Goal: Find specific page/section: Find specific page/section

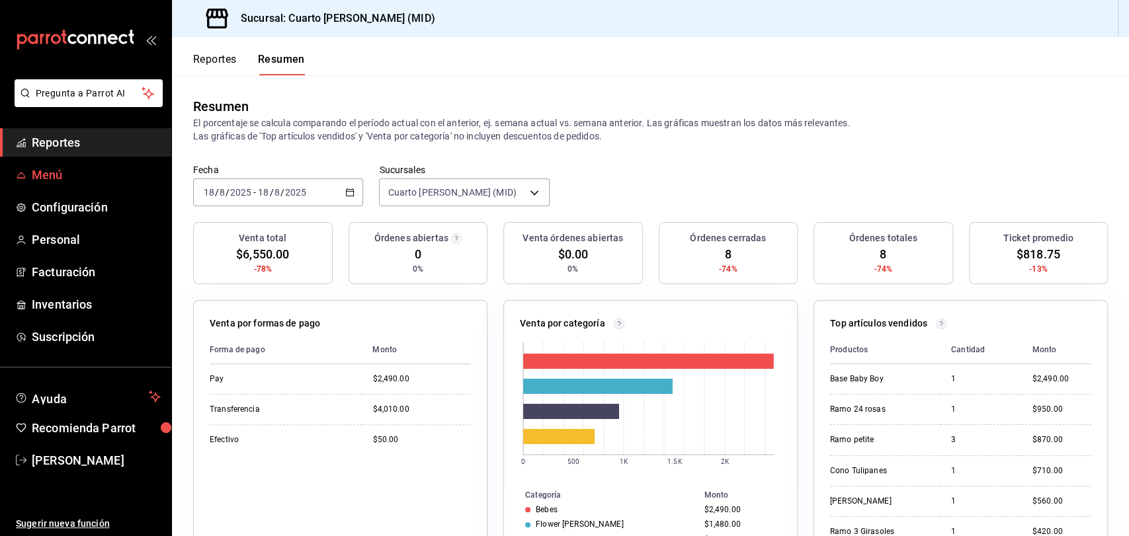
click at [65, 171] on span "Menú" at bounding box center [96, 175] width 129 height 18
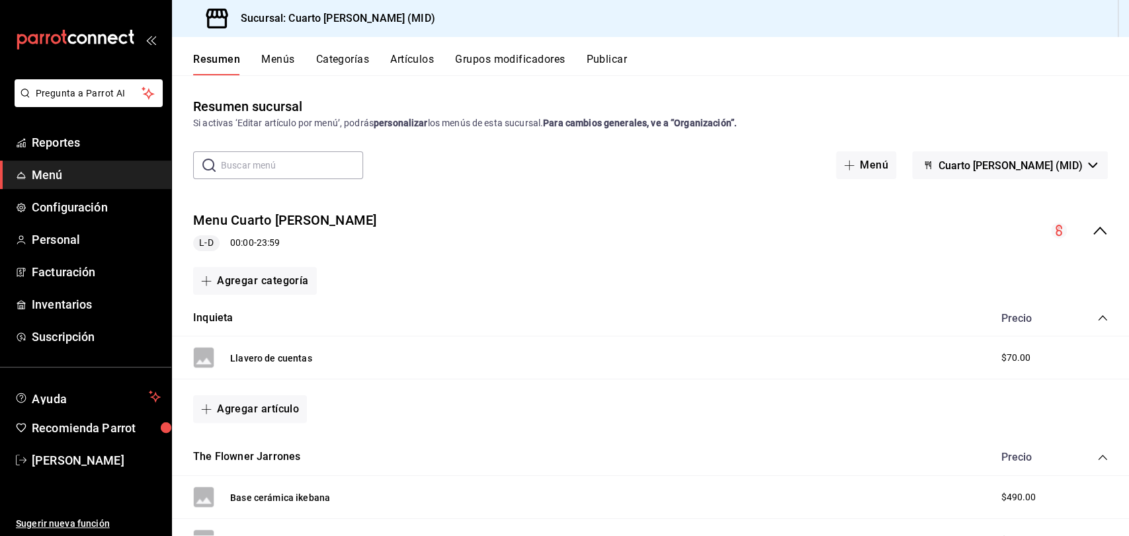
click at [286, 61] on button "Menús" at bounding box center [277, 64] width 33 height 22
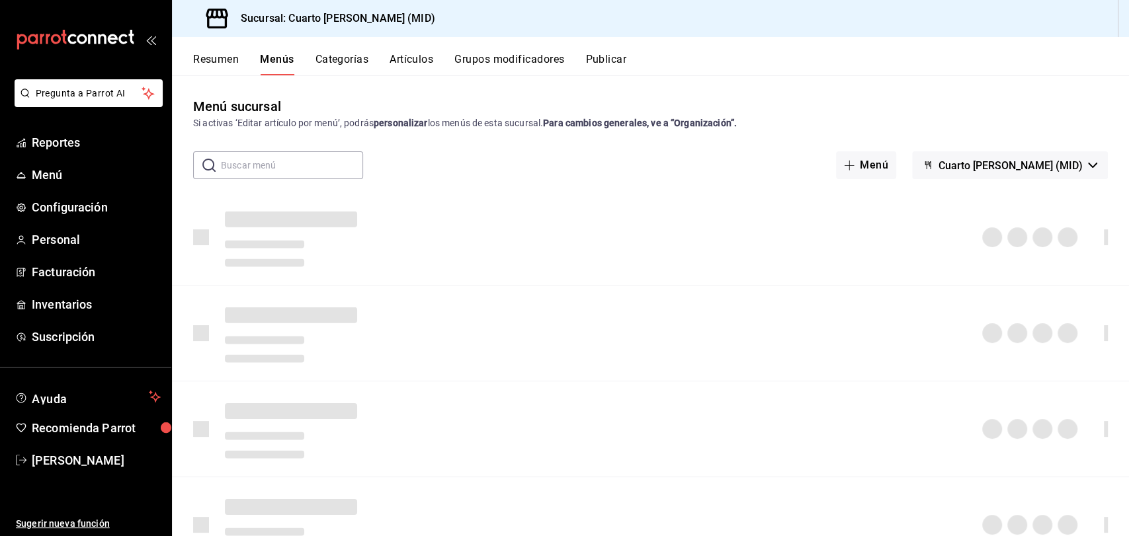
click at [335, 54] on button "Categorías" at bounding box center [342, 64] width 54 height 22
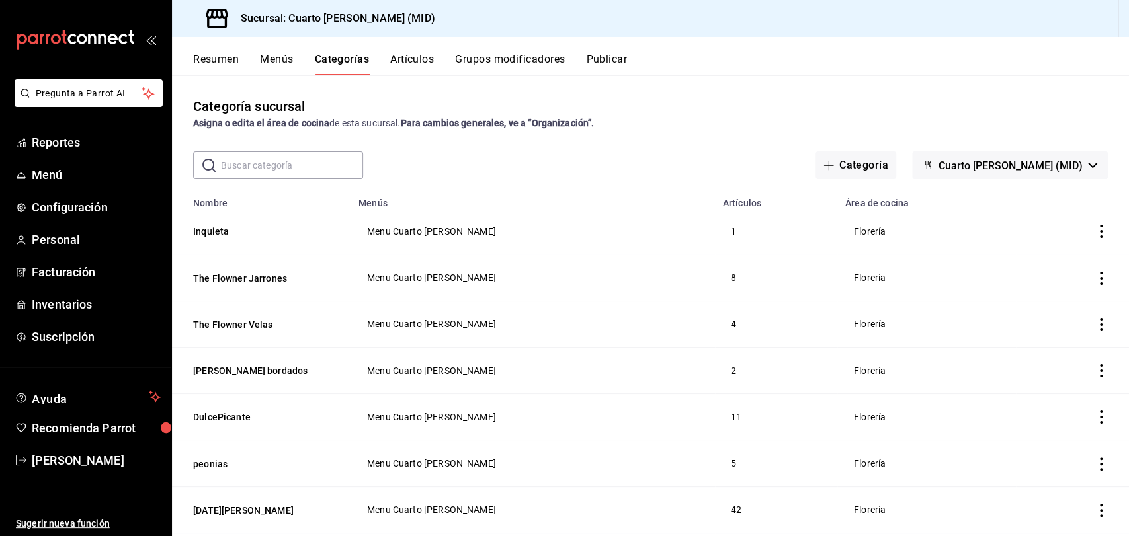
click at [409, 54] on button "Artículos" at bounding box center [412, 64] width 44 height 22
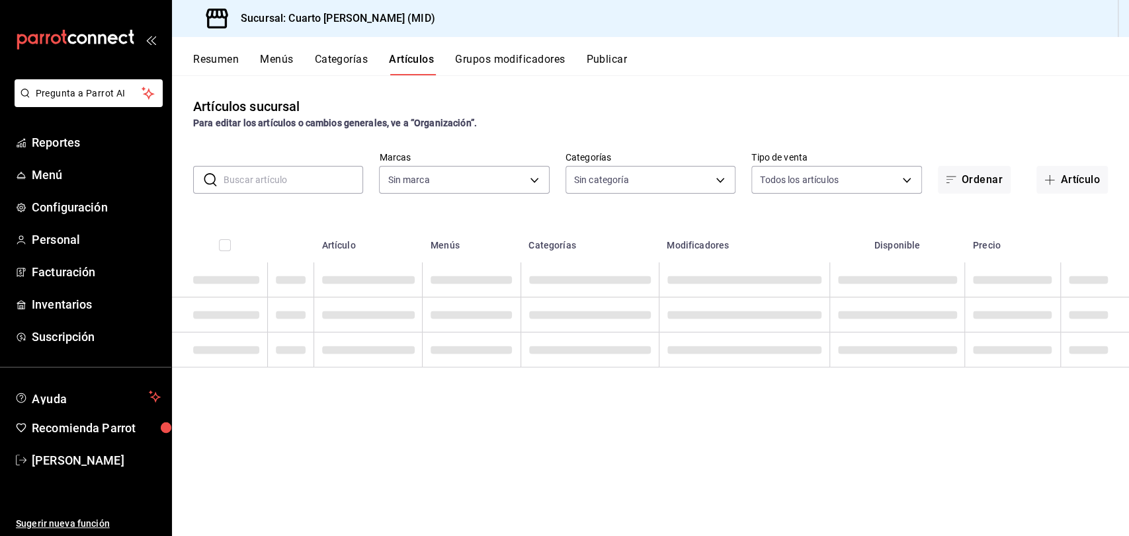
type input "fbcc02f7-780f-4b38-be15-3b9f1ddd6957"
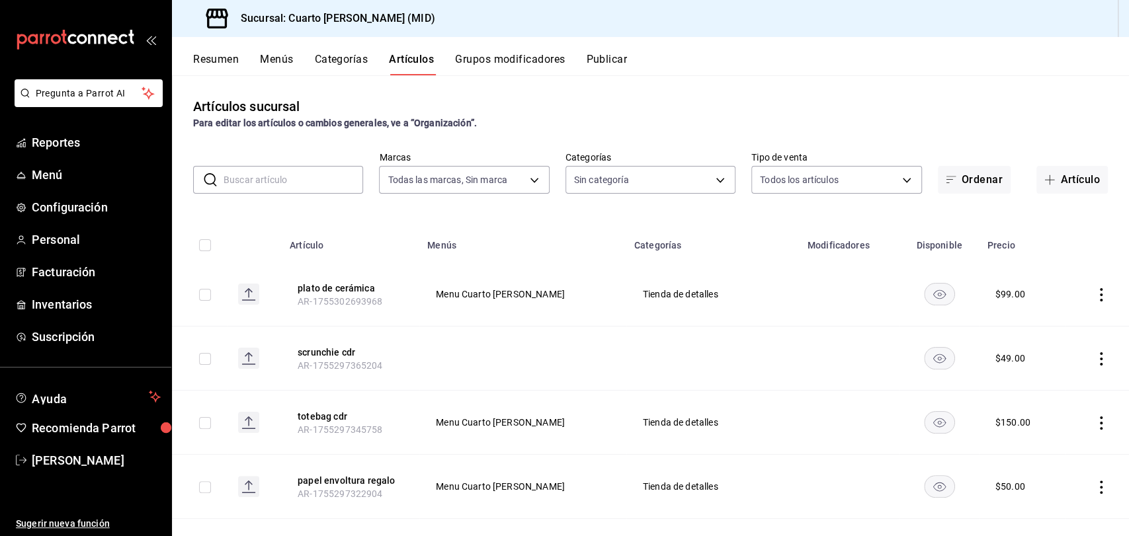
type input "9337de7b-f12f-4046-838f-e1eea326862c,ff8c51d5-140a-4d34-bbd4-8c4bd554a2d9,cc7ef…"
click at [308, 182] on input "text" at bounding box center [294, 180] width 140 height 26
click at [290, 173] on input "text" at bounding box center [294, 180] width 140 height 26
type input "0"
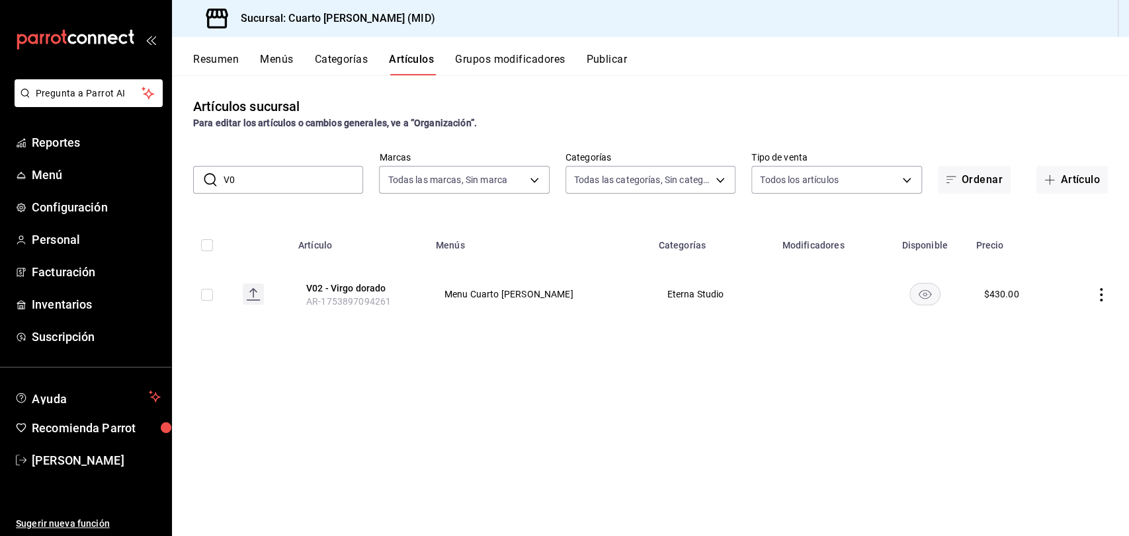
type input "V"
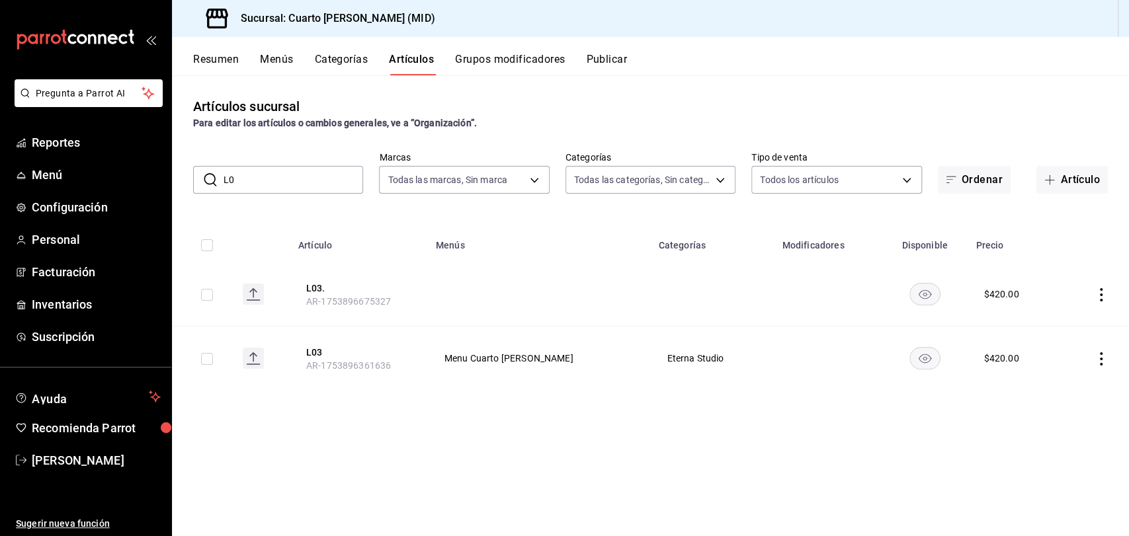
type input "L"
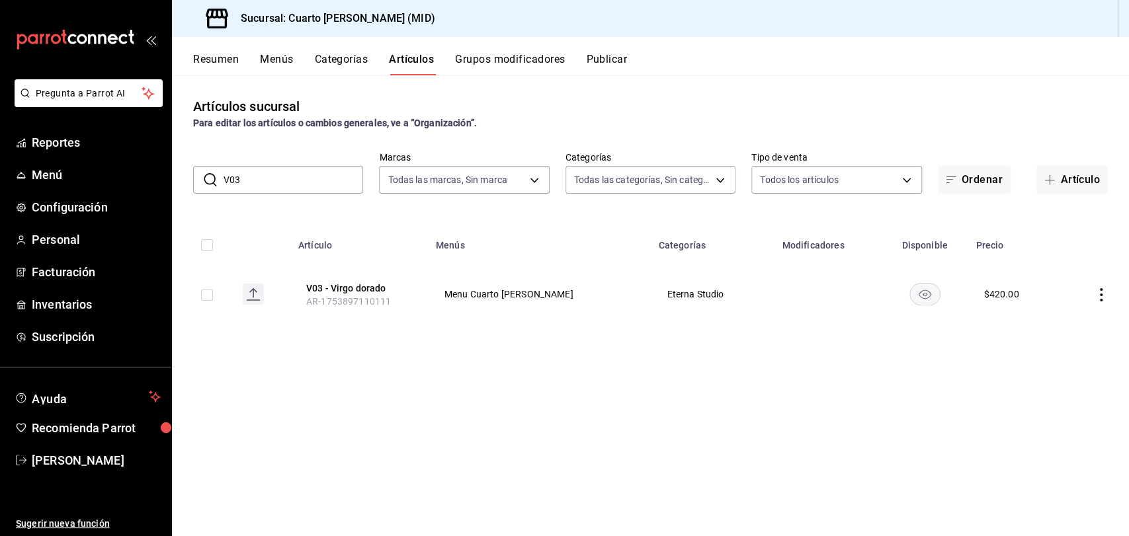
click at [341, 176] on input "V03" at bounding box center [294, 180] width 140 height 26
type input "V"
type input "N"
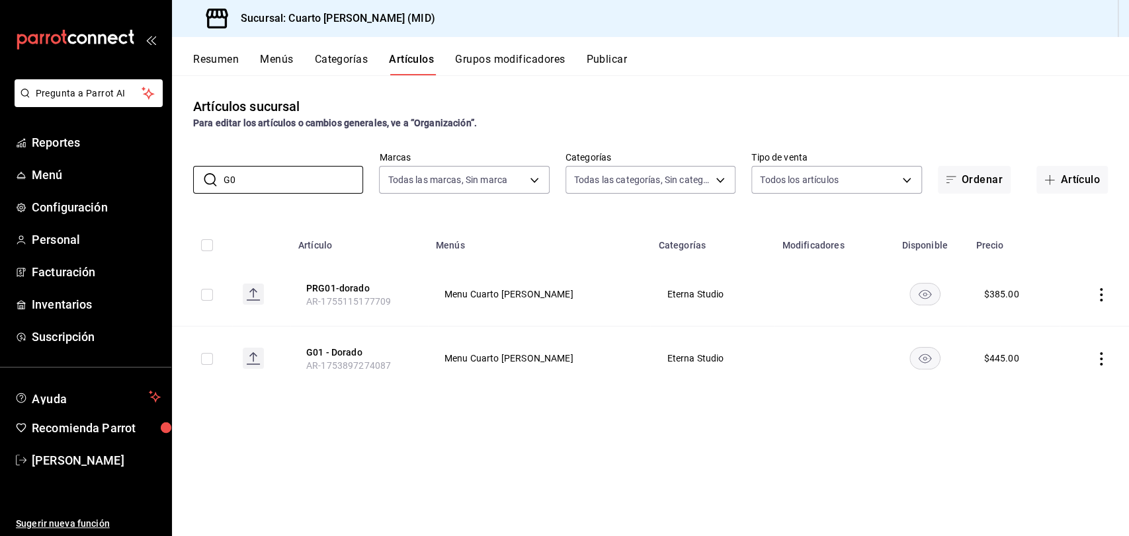
type input "G"
type input "A"
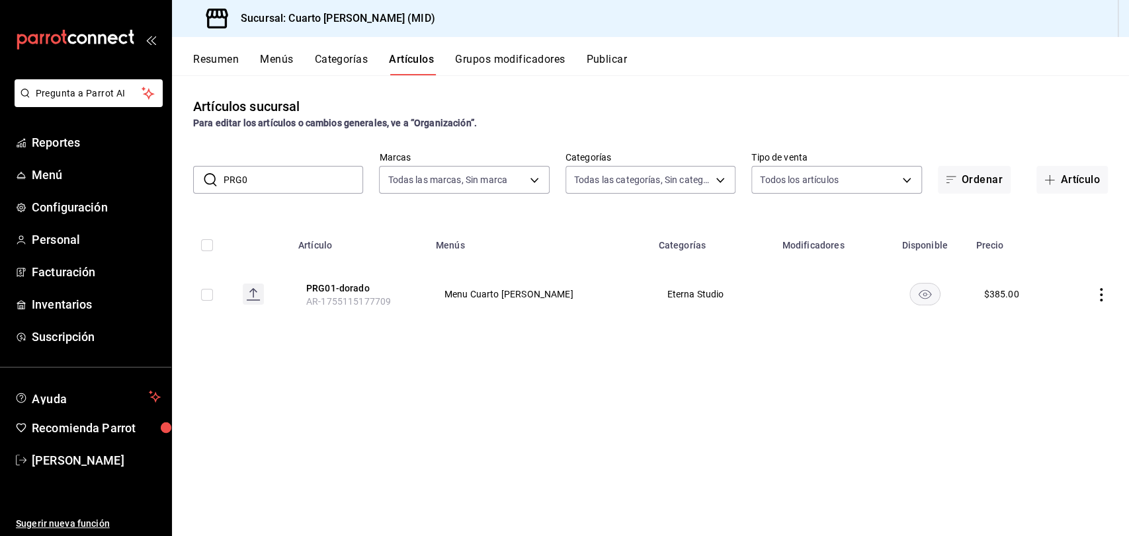
type input "PRG01"
drag, startPoint x: 307, startPoint y: 183, endPoint x: 224, endPoint y: 176, distance: 83.6
click at [224, 176] on input "PRG01" at bounding box center [294, 180] width 140 height 26
